Goal: Find specific page/section: Find specific page/section

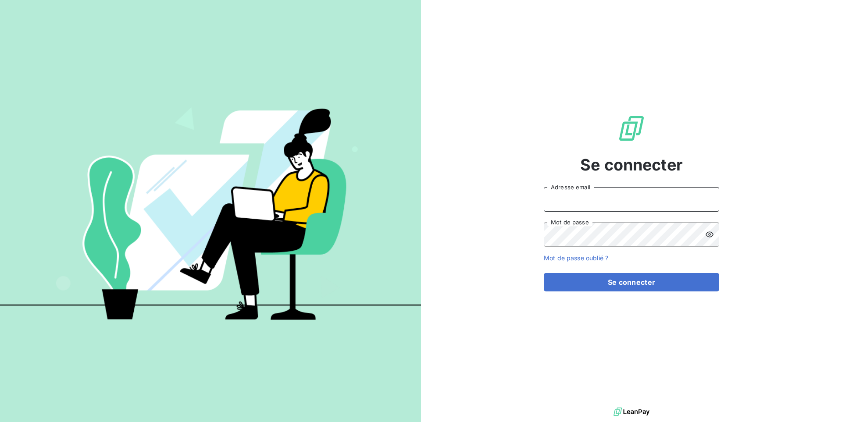
click at [596, 193] on input "Adresse email" at bounding box center [631, 199] width 175 height 25
click at [607, 204] on input "Adresse email" at bounding box center [631, 199] width 175 height 25
paste input "cmtrecyclage"
type input "admin@cmtrecyclage"
click at [544, 273] on button "Se connecter" at bounding box center [631, 282] width 175 height 18
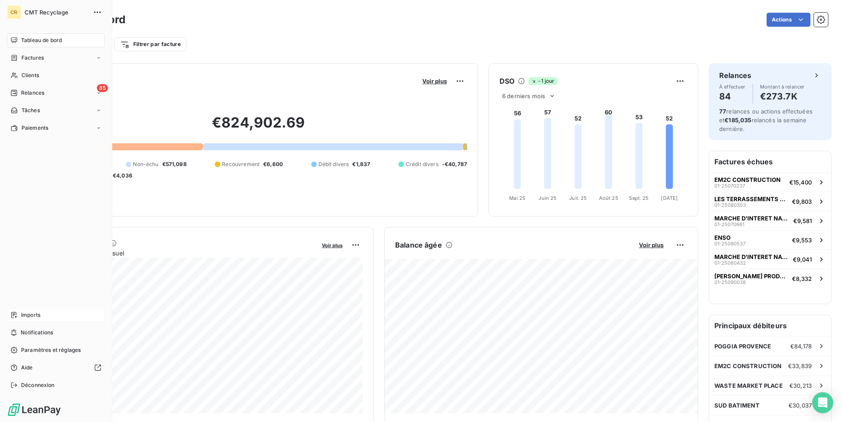
click at [39, 312] on span "Imports" at bounding box center [30, 315] width 19 height 8
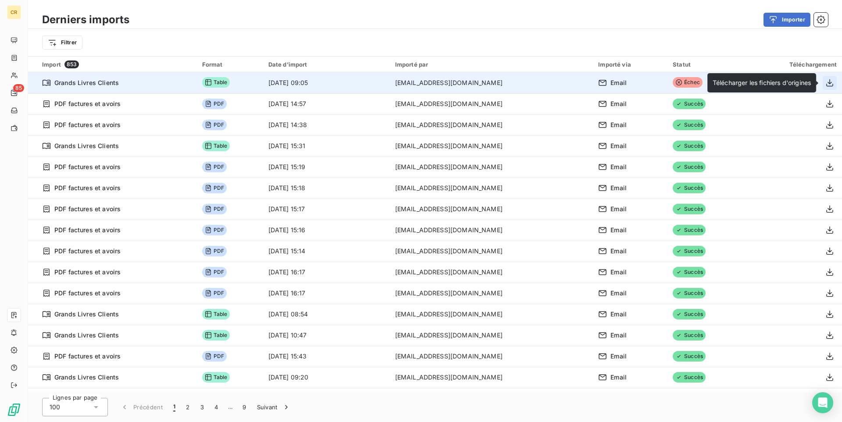
click at [832, 84] on icon "button" at bounding box center [829, 83] width 9 height 9
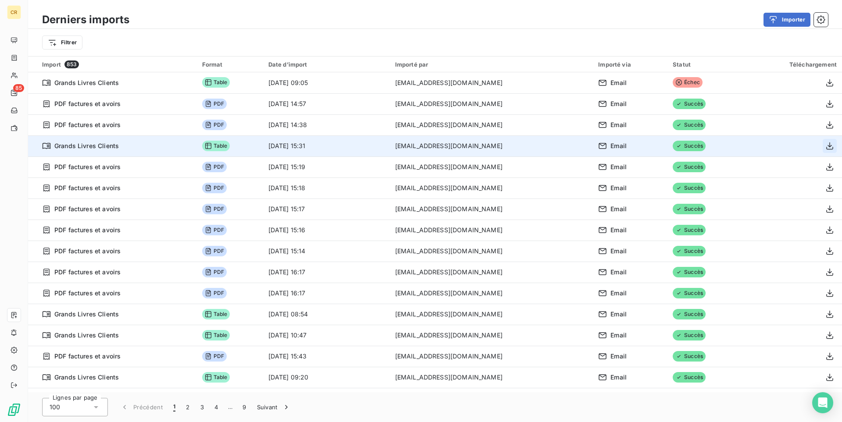
click at [824, 140] on button "button" at bounding box center [830, 146] width 14 height 14
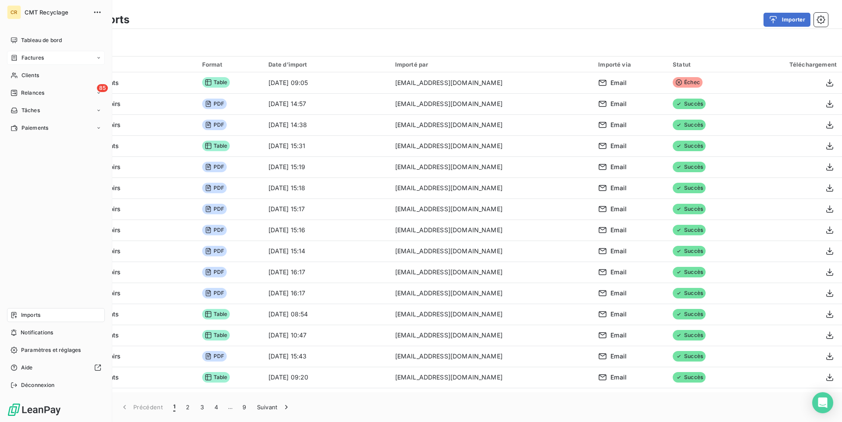
click at [44, 63] on div "Factures" at bounding box center [56, 58] width 98 height 14
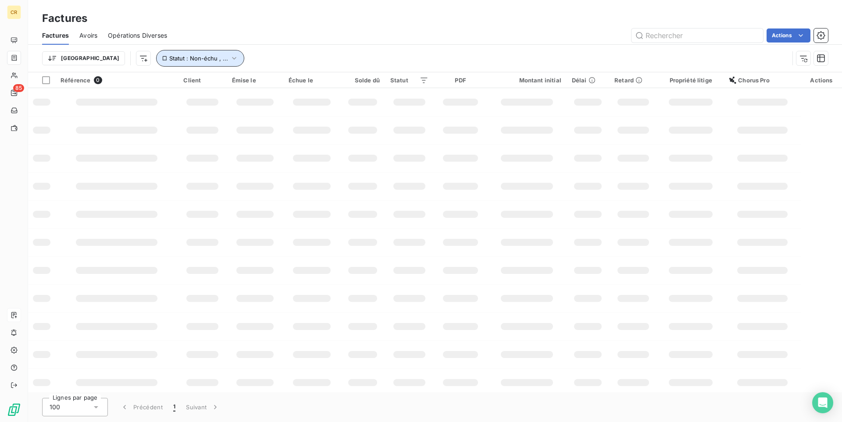
click at [169, 56] on span "Statut : Non-échu , ..." at bounding box center [198, 58] width 59 height 7
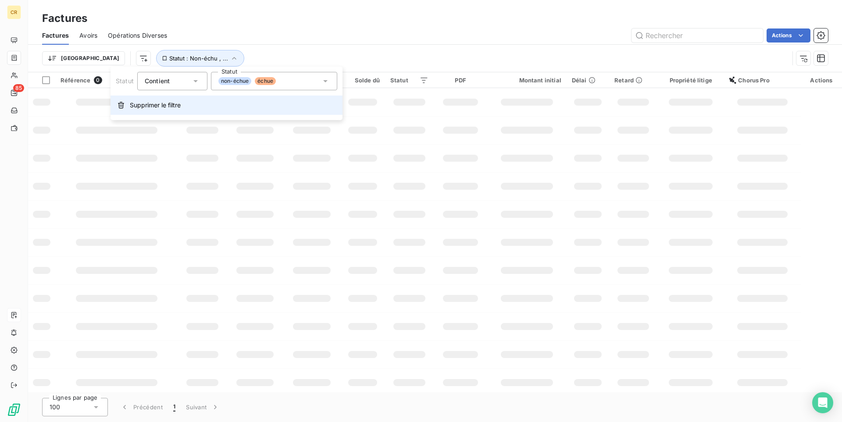
click at [160, 104] on span "Supprimer le filtre" at bounding box center [155, 105] width 51 height 9
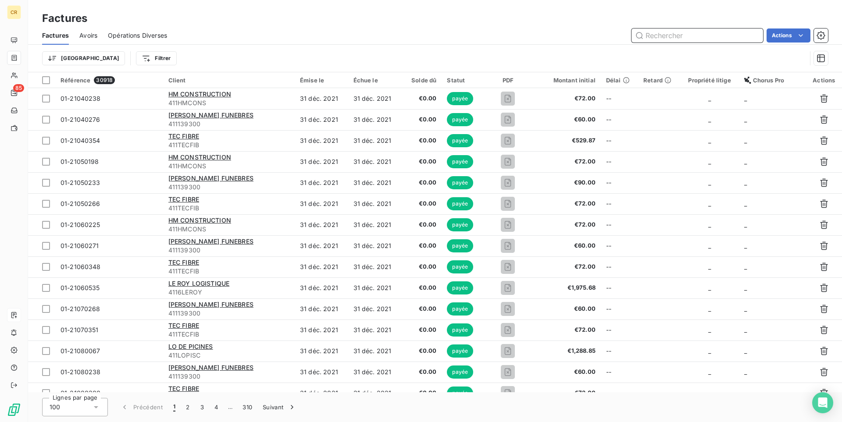
click at [680, 32] on input "text" at bounding box center [698, 36] width 132 height 14
paste input "01-24120126"
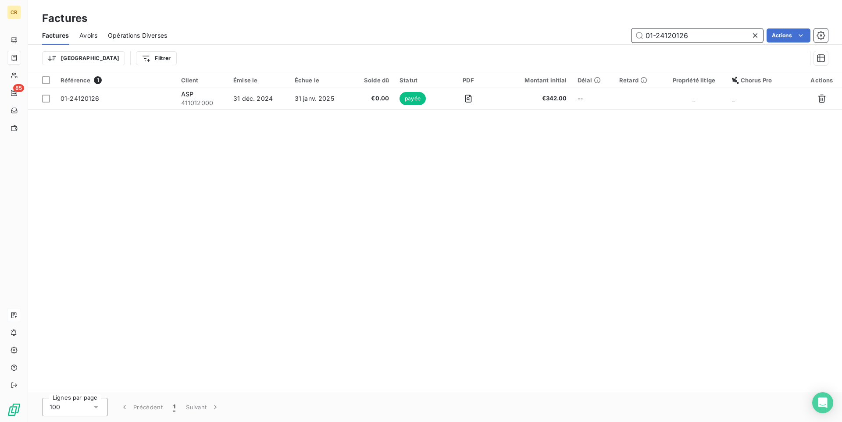
type input "01-24120126"
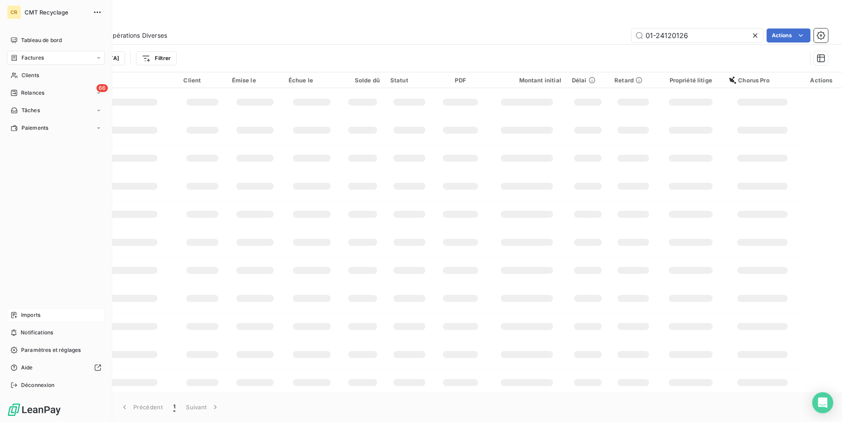
click at [30, 310] on div "Imports" at bounding box center [56, 315] width 98 height 14
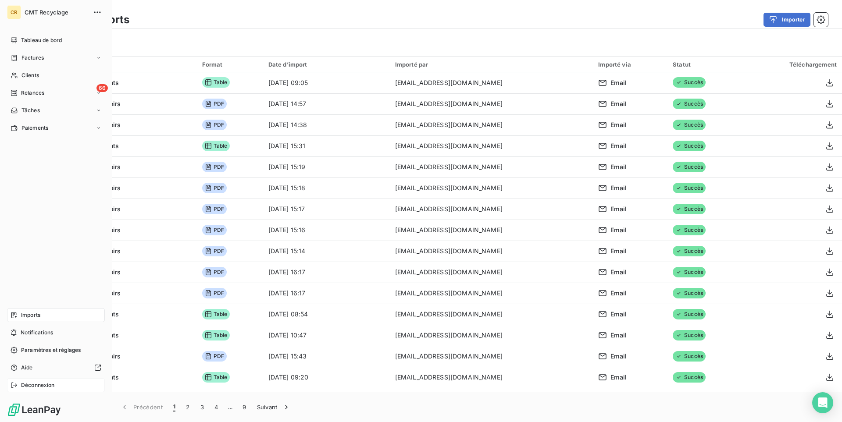
click at [40, 385] on span "Déconnexion" at bounding box center [38, 386] width 34 height 8
